Goal: Information Seeking & Learning: Find specific fact

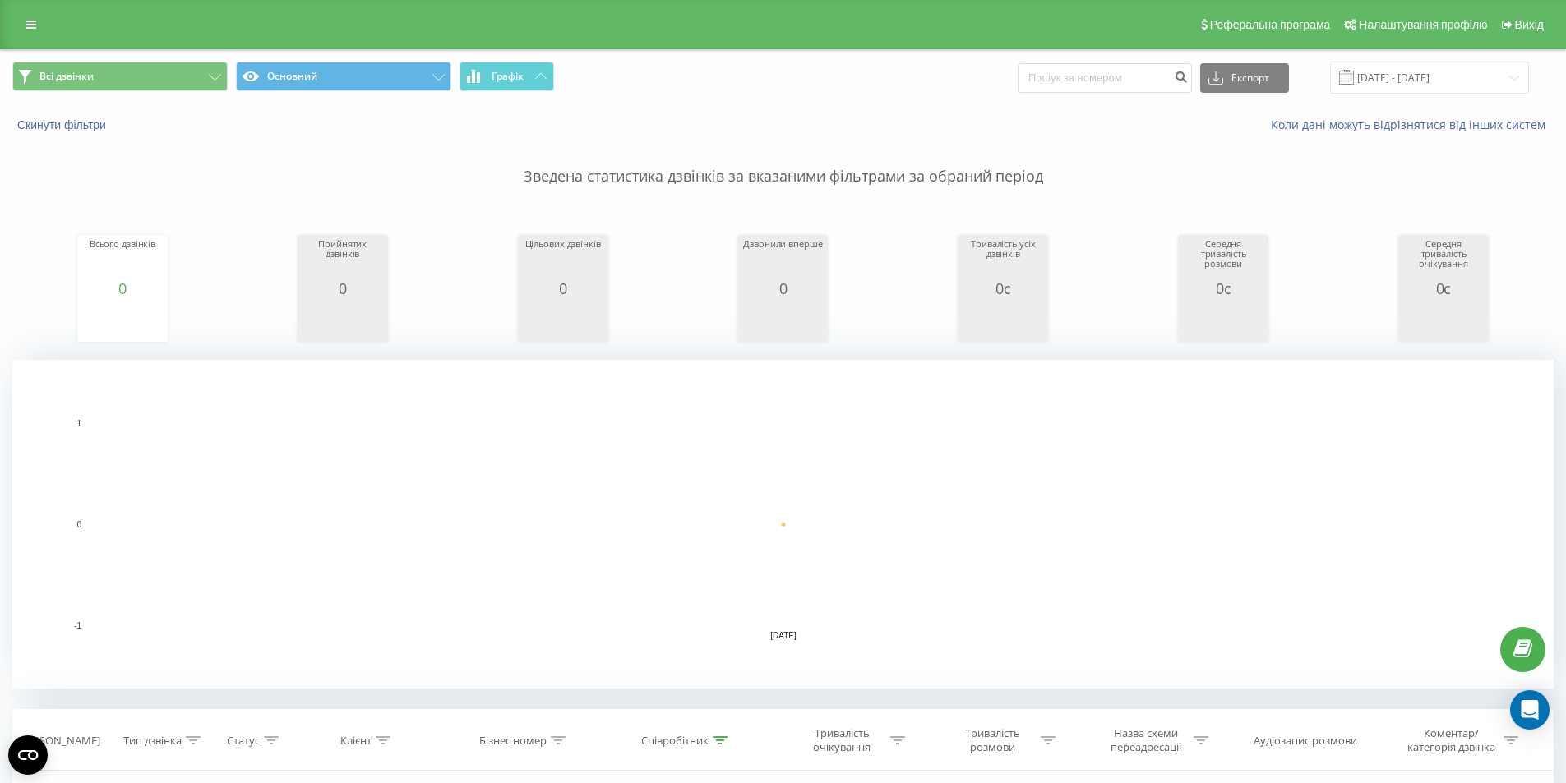
scroll to position [26, 0]
click at [1436, 82] on input "[DATE] - [DATE]" at bounding box center [1429, 78] width 199 height 32
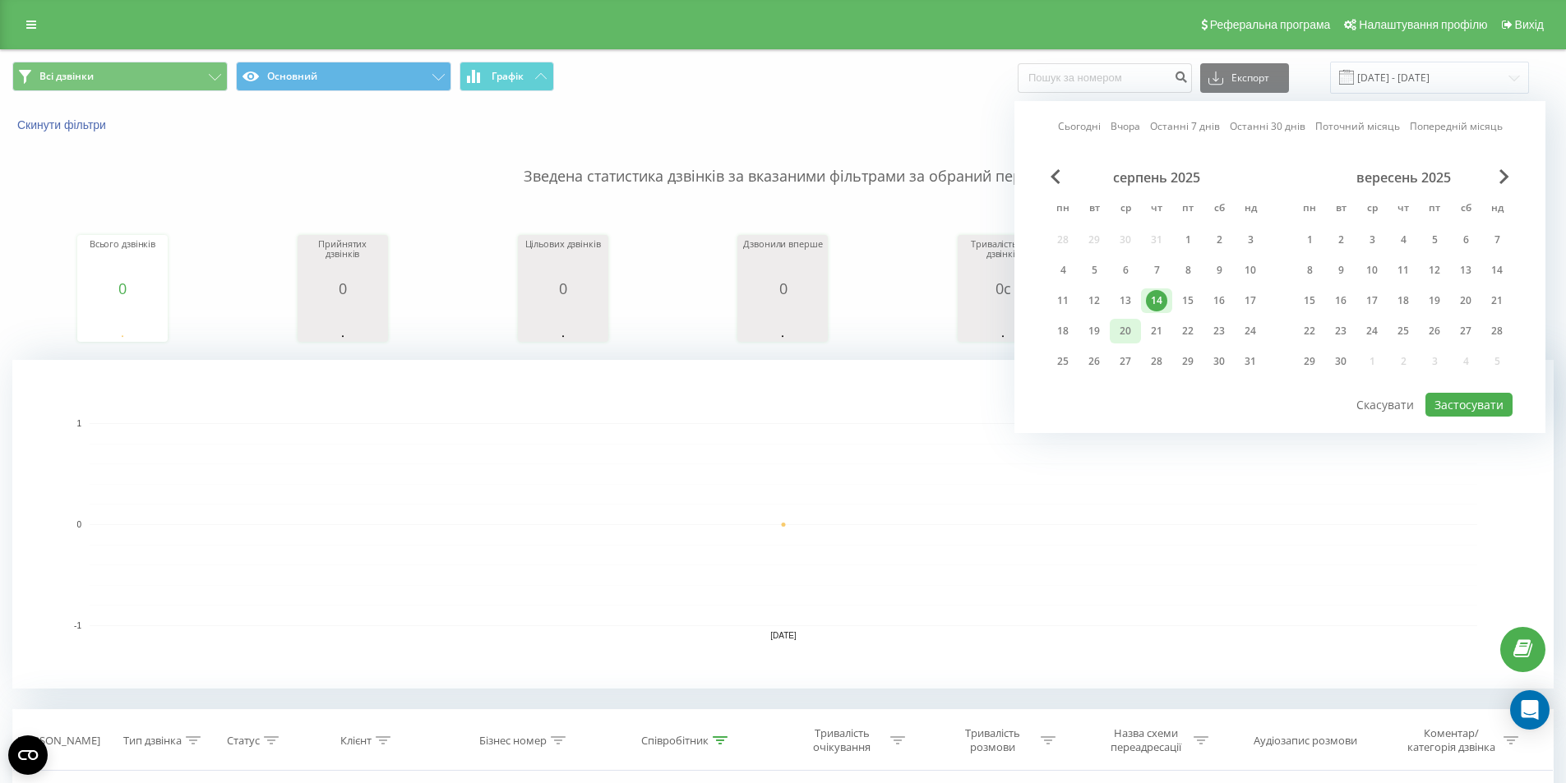
click at [1129, 341] on div "20" at bounding box center [1124, 330] width 21 height 21
click at [1443, 396] on button "Застосувати" at bounding box center [1468, 405] width 87 height 24
type input "20.08.2025 - 20.08.2025"
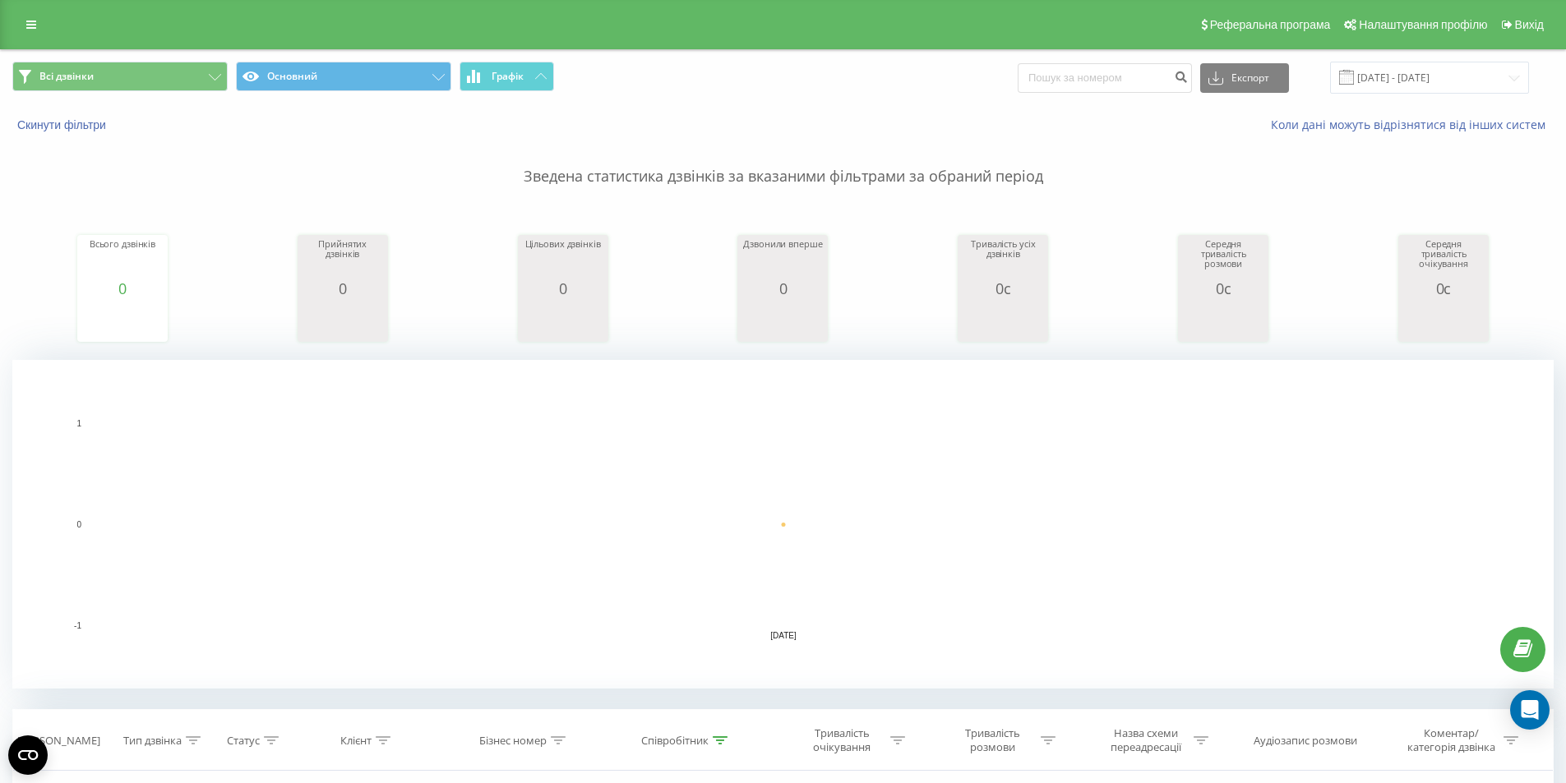
scroll to position [371, 0]
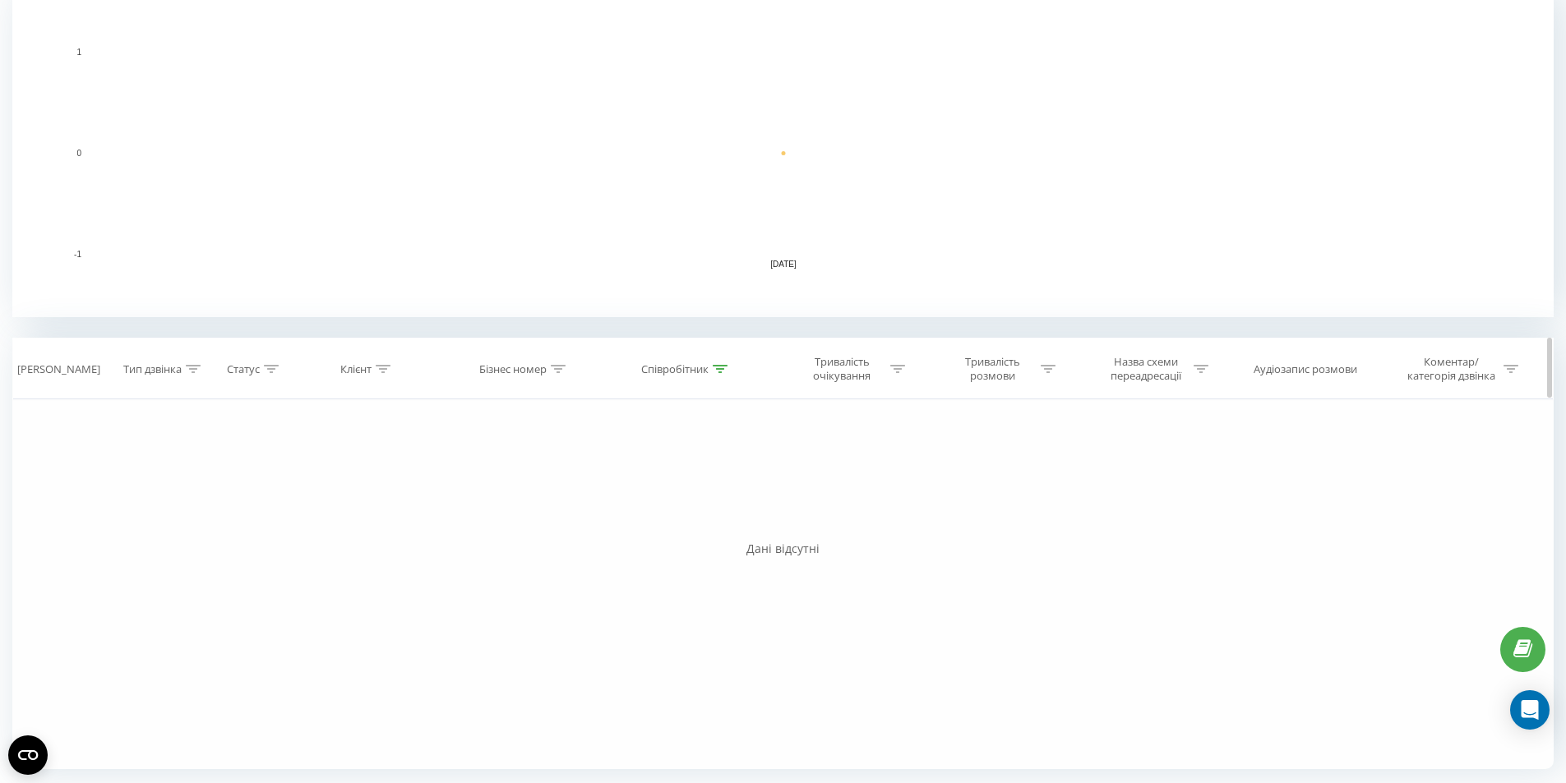
click at [722, 365] on icon at bounding box center [719, 369] width 15 height 8
drag, startPoint x: 686, startPoint y: 482, endPoint x: 519, endPoint y: 477, distance: 166.9
click at [520, 478] on div "Фільтрувати за умовою Дорівнює Введіть значення Скасувати OK Фільтрувати за умо…" at bounding box center [782, 584] width 1541 height 370
type input "ЄРМАЧЕНКО"
click at [728, 519] on span "OK" at bounding box center [722, 518] width 46 height 25
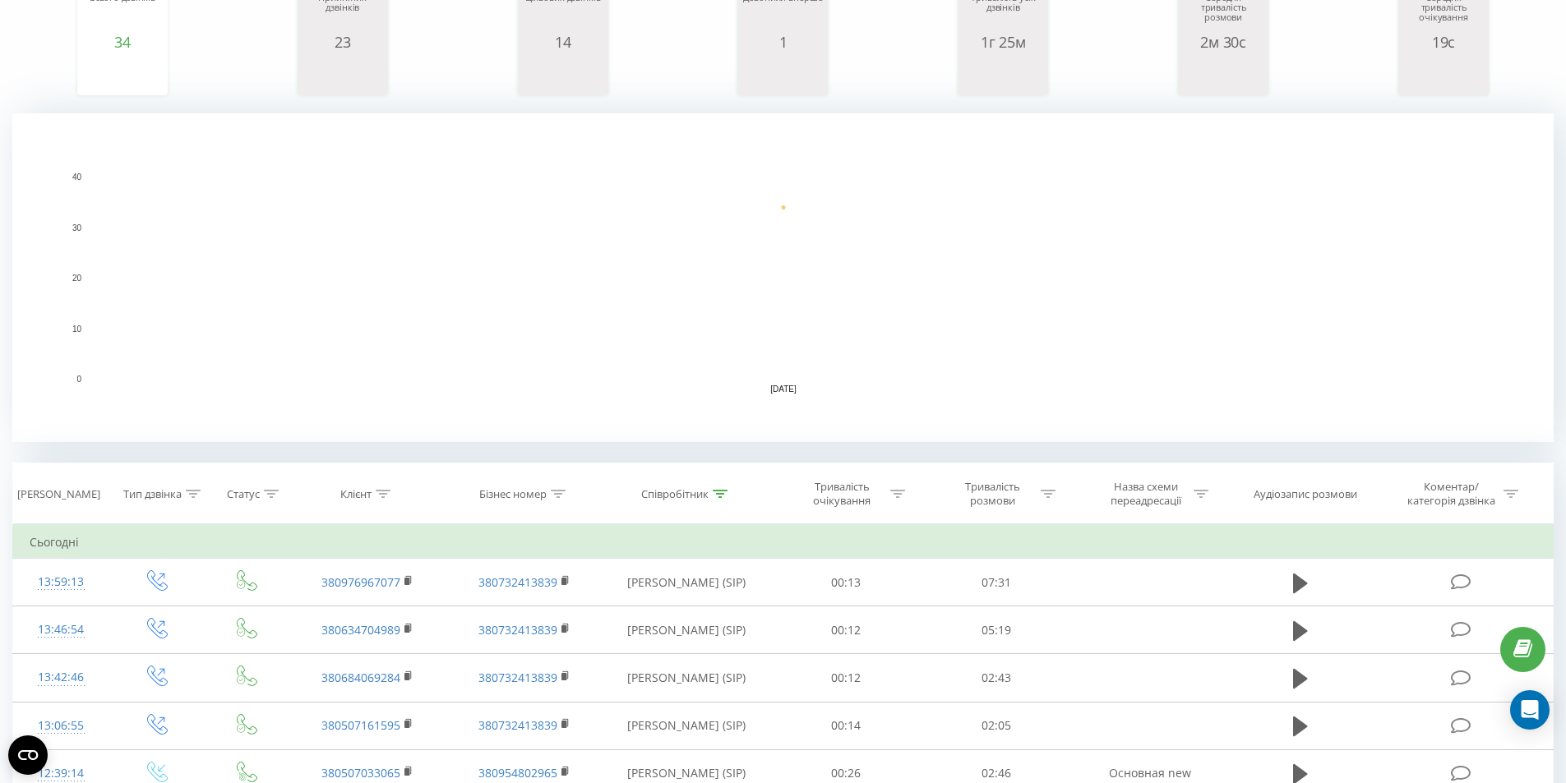
scroll to position [469, 0]
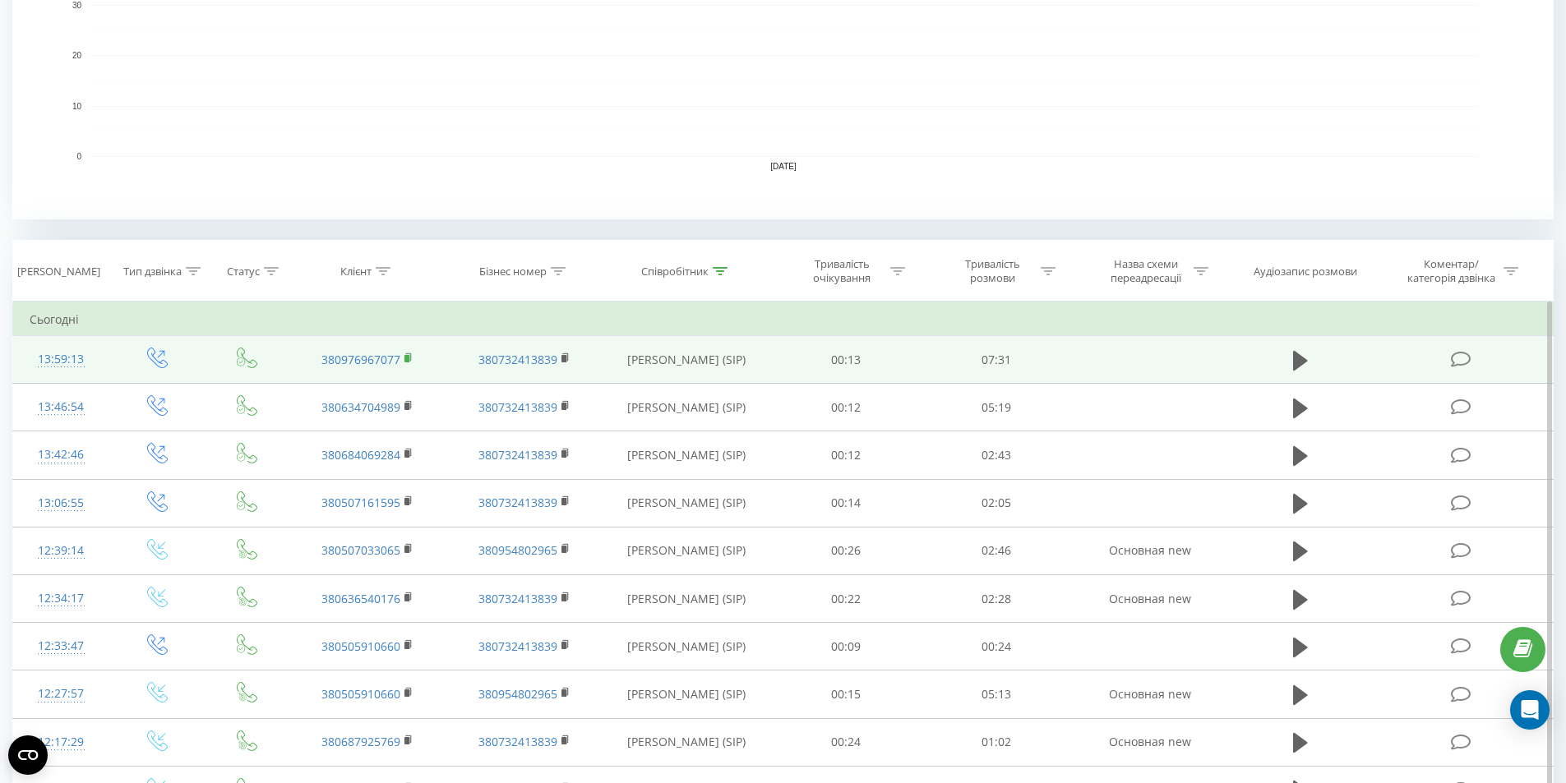
click at [405, 361] on rect at bounding box center [406, 358] width 5 height 7
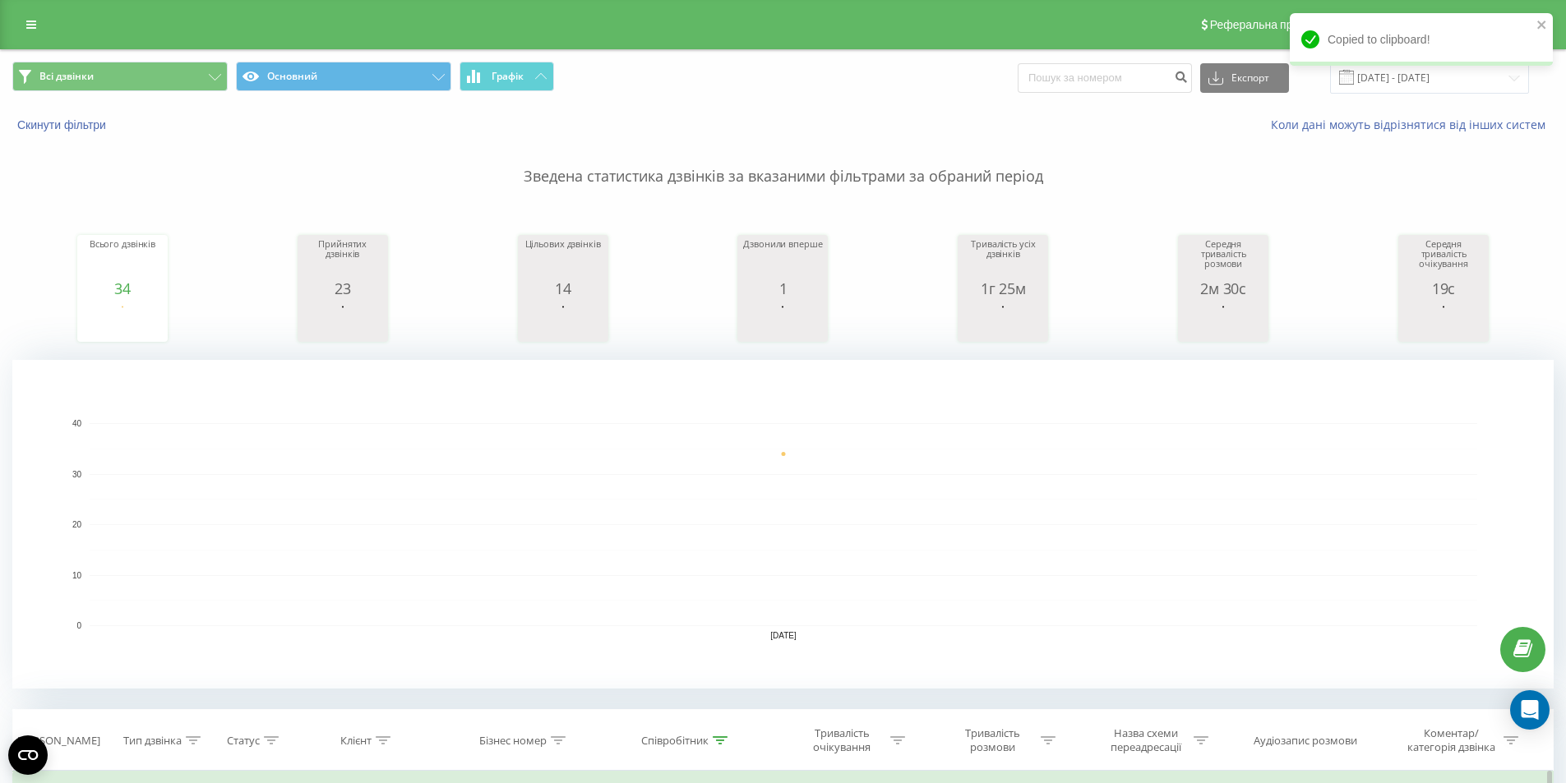
scroll to position [411, 0]
